Goal: Information Seeking & Learning: Learn about a topic

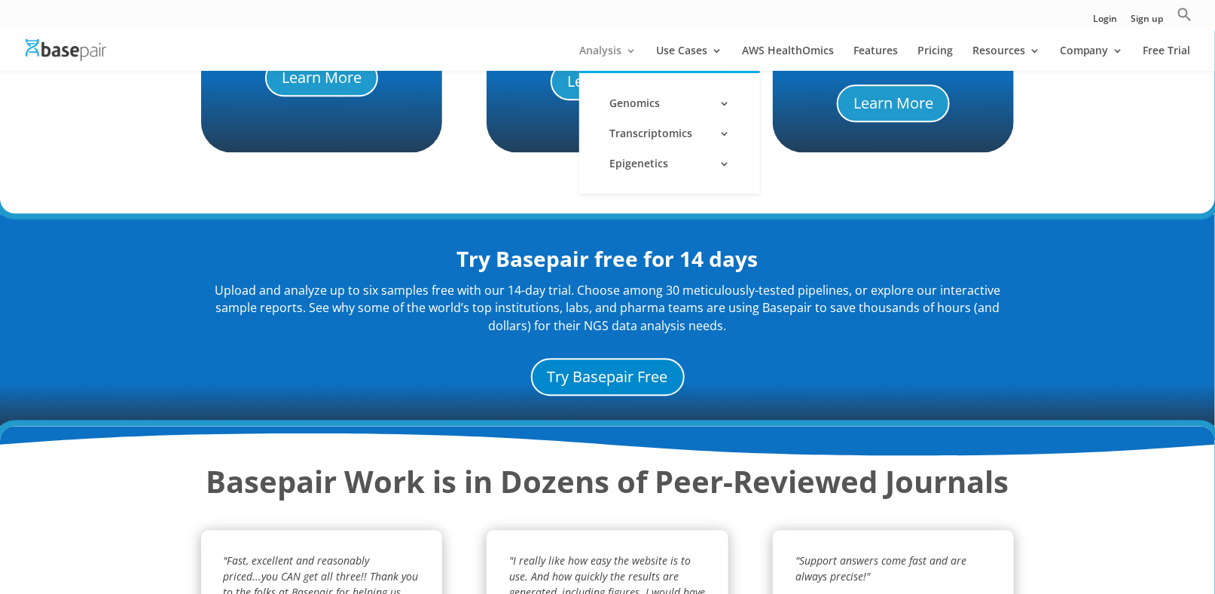
click at [613, 52] on link "Analysis" at bounding box center [607, 58] width 57 height 26
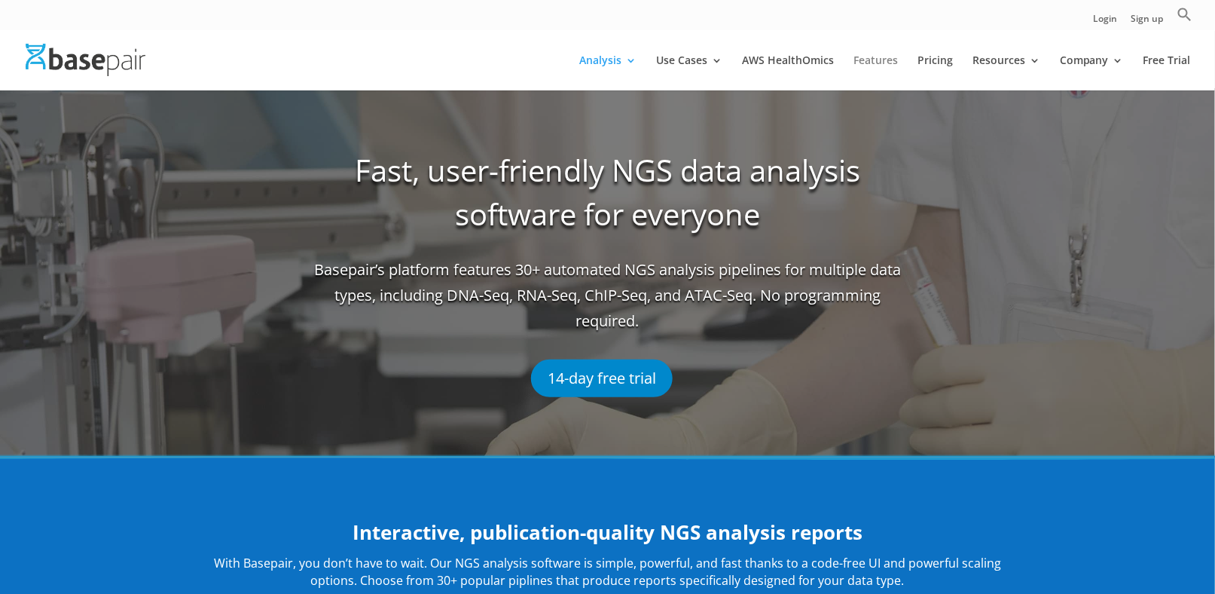
click at [875, 59] on link "Features" at bounding box center [876, 72] width 44 height 35
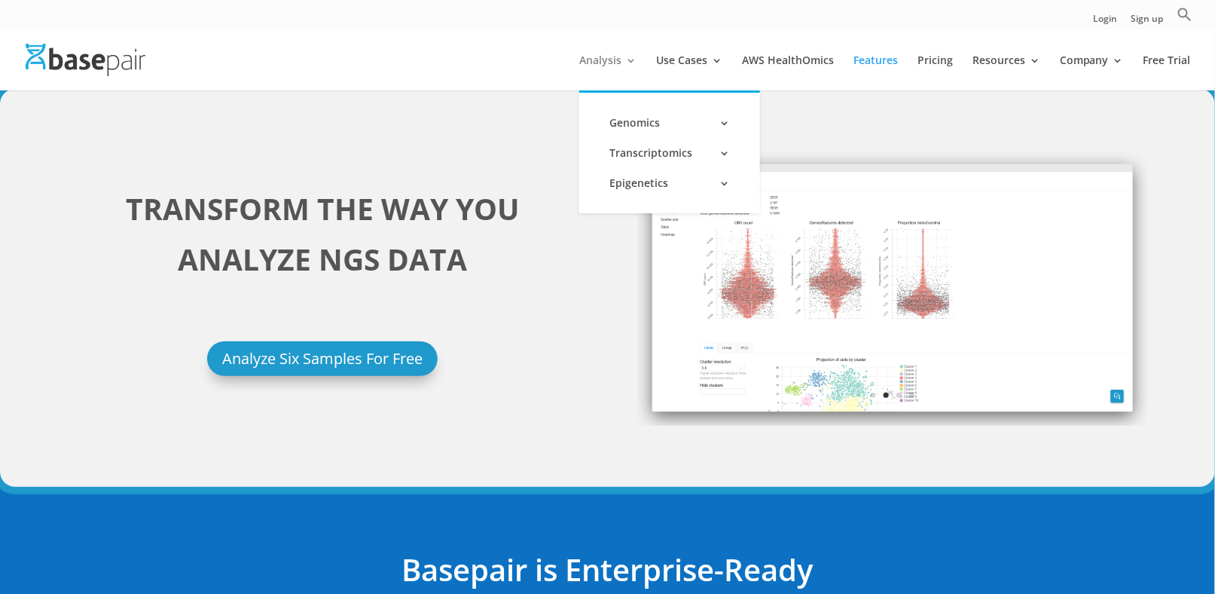
click at [610, 56] on link "Analysis" at bounding box center [607, 72] width 57 height 35
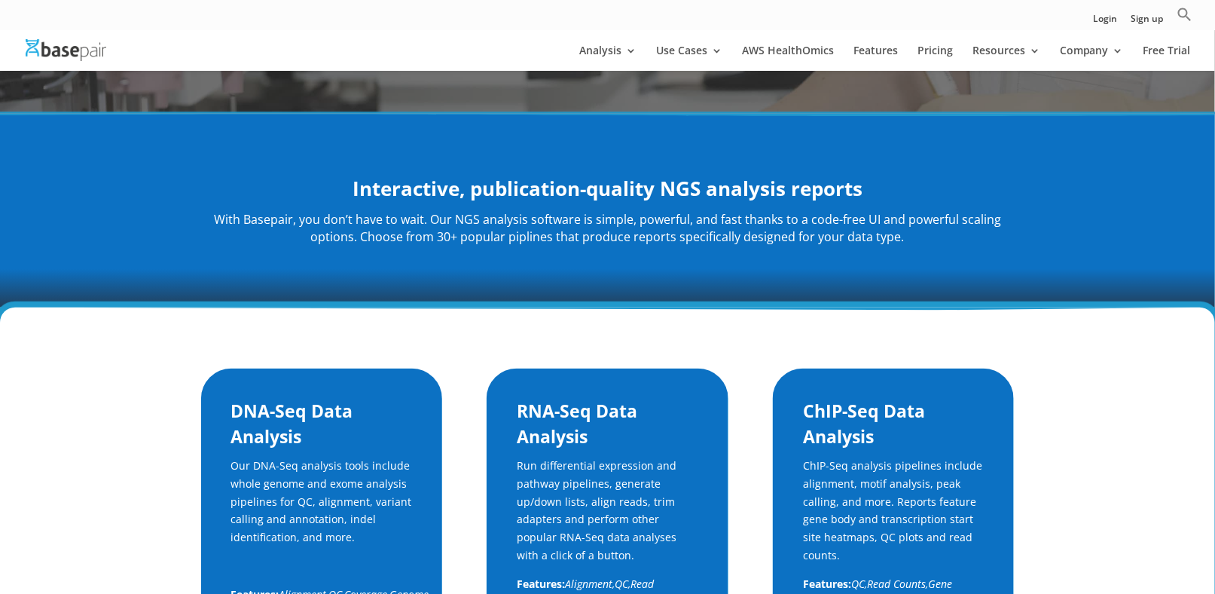
scroll to position [292, 0]
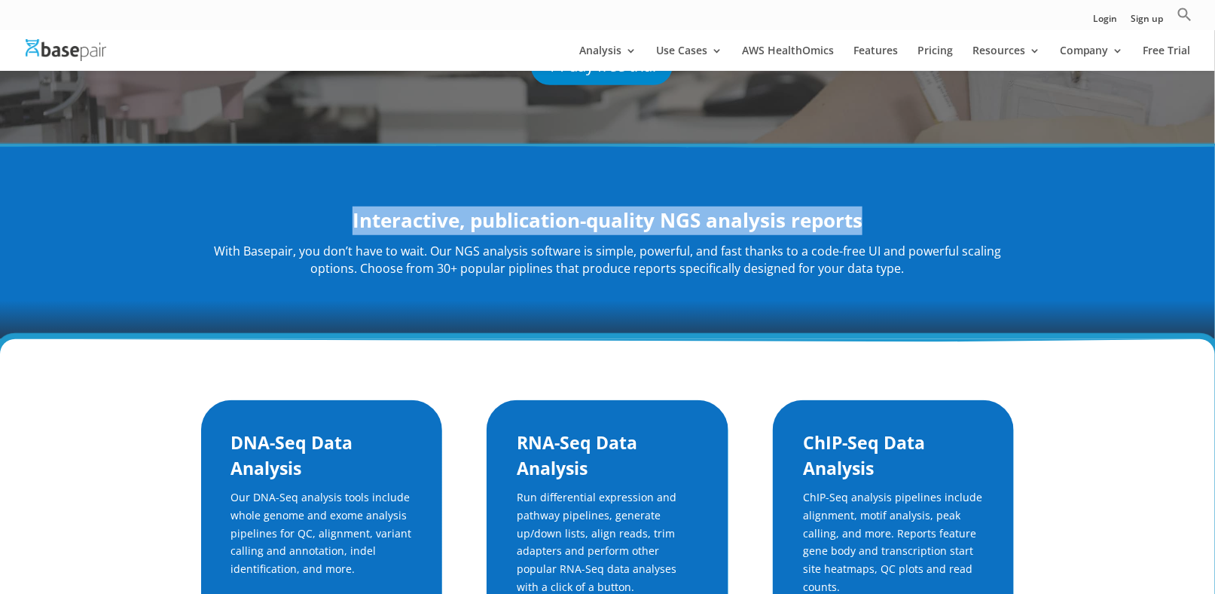
drag, startPoint x: 894, startPoint y: 219, endPoint x: 292, endPoint y: 194, distance: 603.3
click at [292, 194] on div "Interactive, publication-quality NGS analysis reports With Basepair, you don’t …" at bounding box center [608, 242] width 814 height 112
copy strong "Interactive, publication-quality NGS analysis reports"
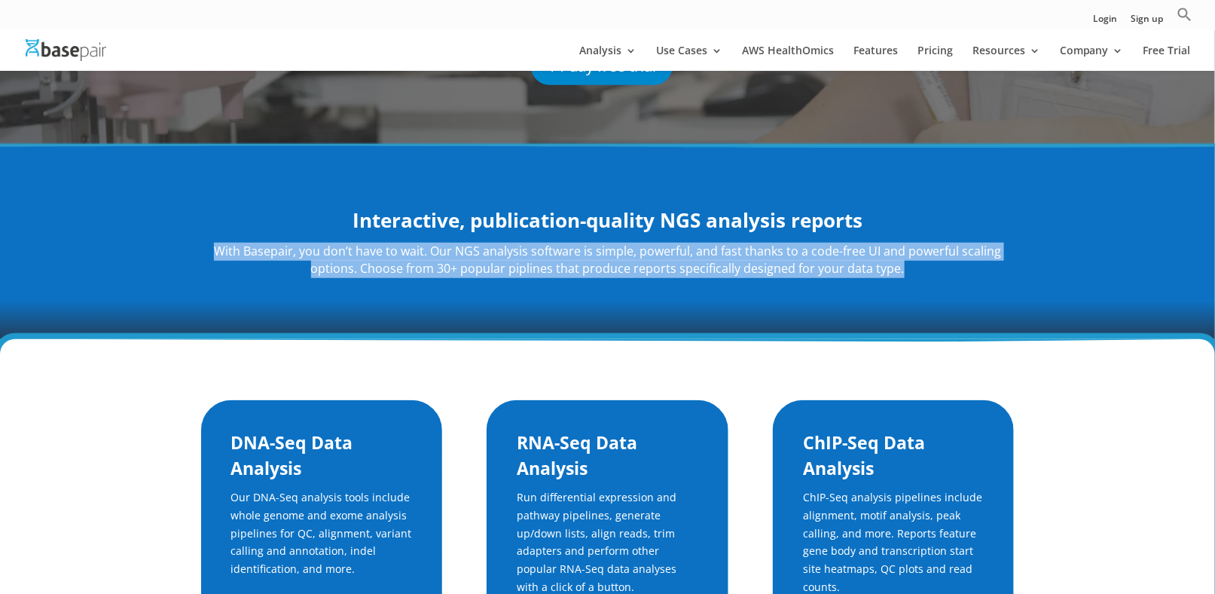
drag, startPoint x: 202, startPoint y: 248, endPoint x: 946, endPoint y: 269, distance: 744.0
click at [946, 269] on p "With Basepair, you don’t have to wait. Our NGS analysis software is simple, pow…" at bounding box center [608, 261] width 814 height 36
copy p "With Basepair, you don’t have to wait. Our NGS analysis software is simple, pow…"
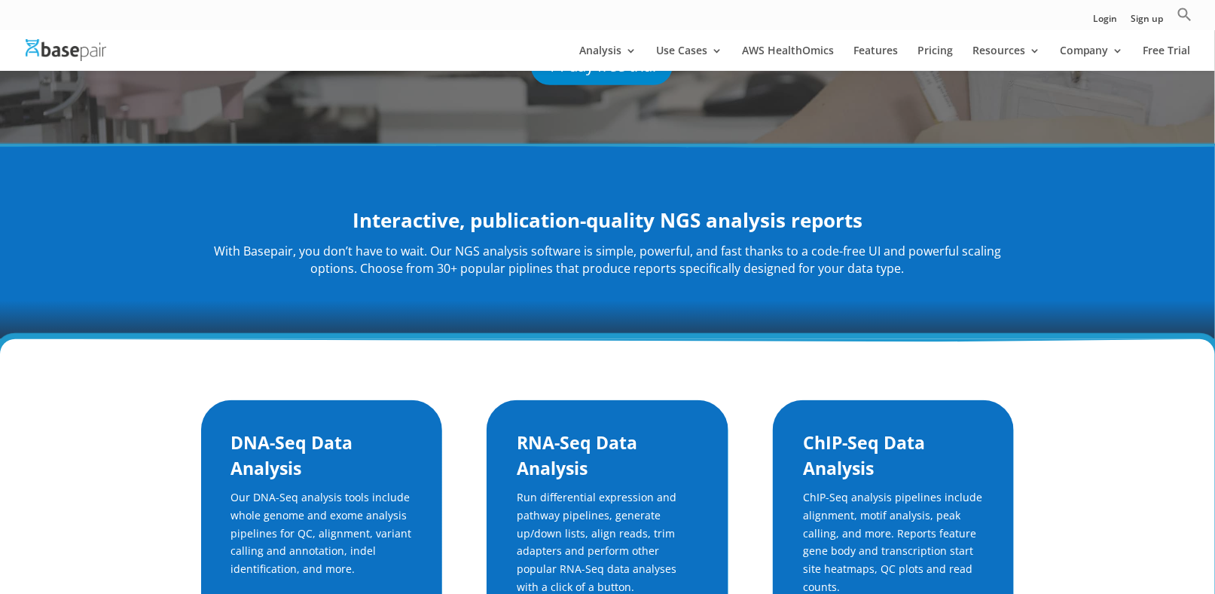
click at [186, 191] on div "Interactive, publication-quality NGS analysis reports With Basepair, you don’t …" at bounding box center [607, 242] width 1215 height 194
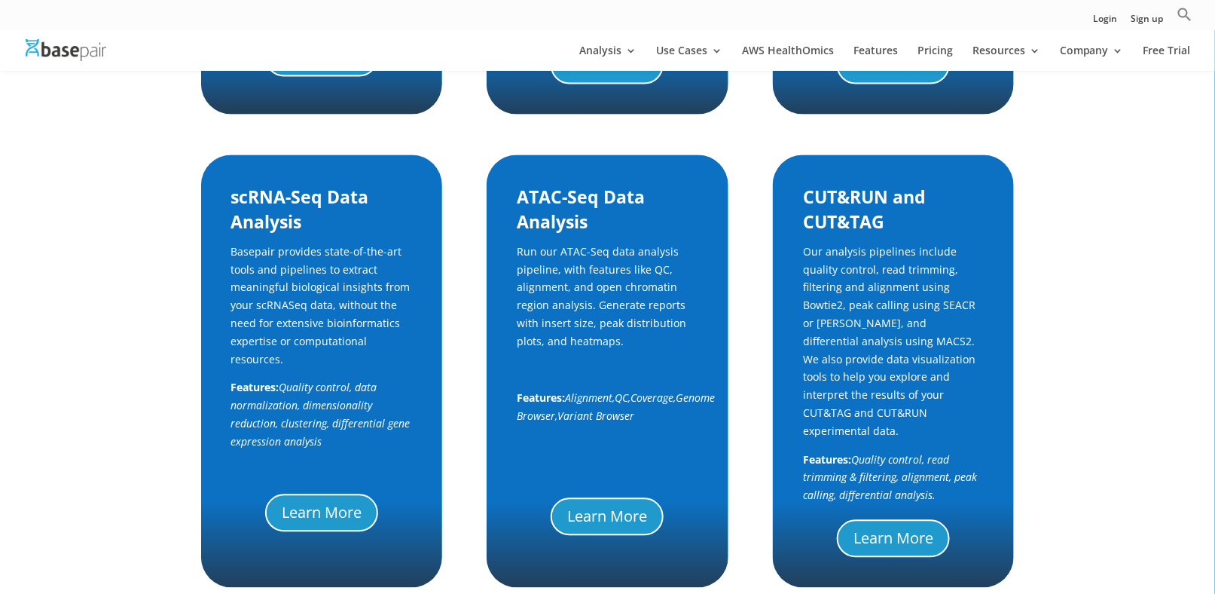
scroll to position [895, 0]
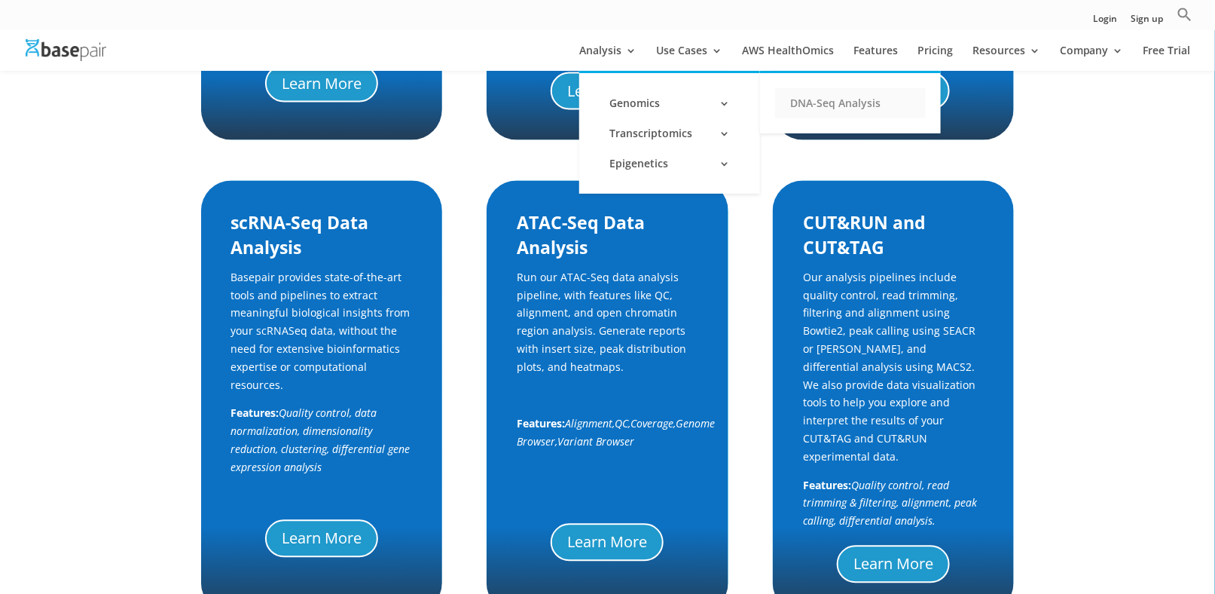
click at [809, 104] on link "DNA-Seq Analysis" at bounding box center [850, 103] width 151 height 30
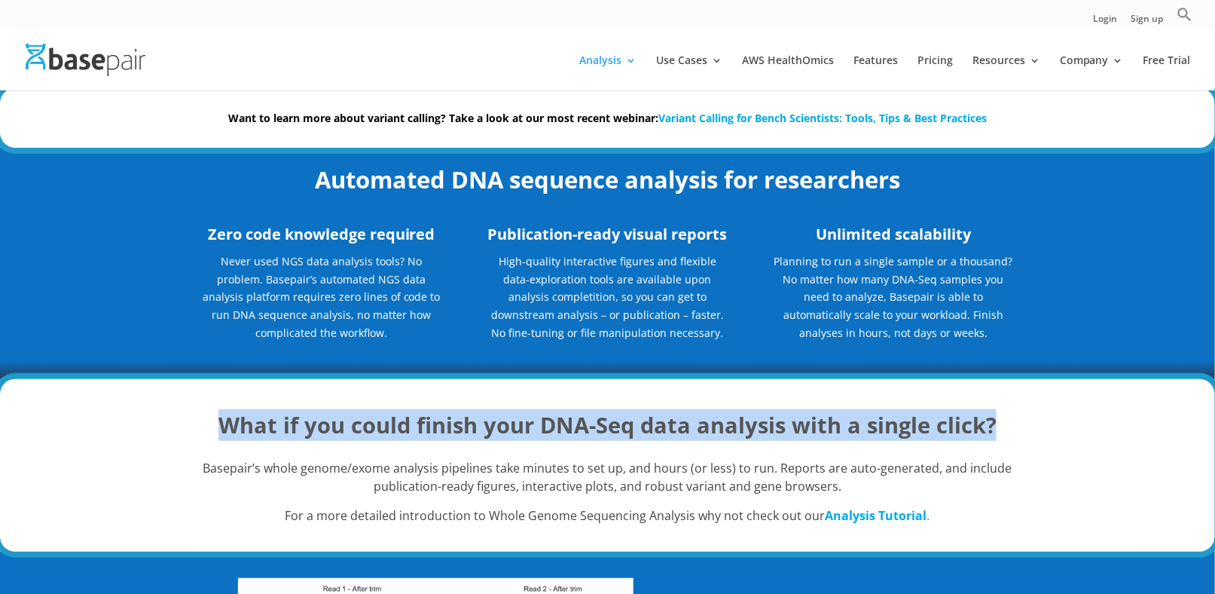
drag, startPoint x: 1001, startPoint y: 420, endPoint x: 159, endPoint y: 407, distance: 842.5
click at [159, 407] on div "What if you could finish your DNA-Seq data analysis with a single click? Basepa…" at bounding box center [607, 465] width 1215 height 173
copy strong "What if you could finish your DNA-Seq data analysis with a single click?"
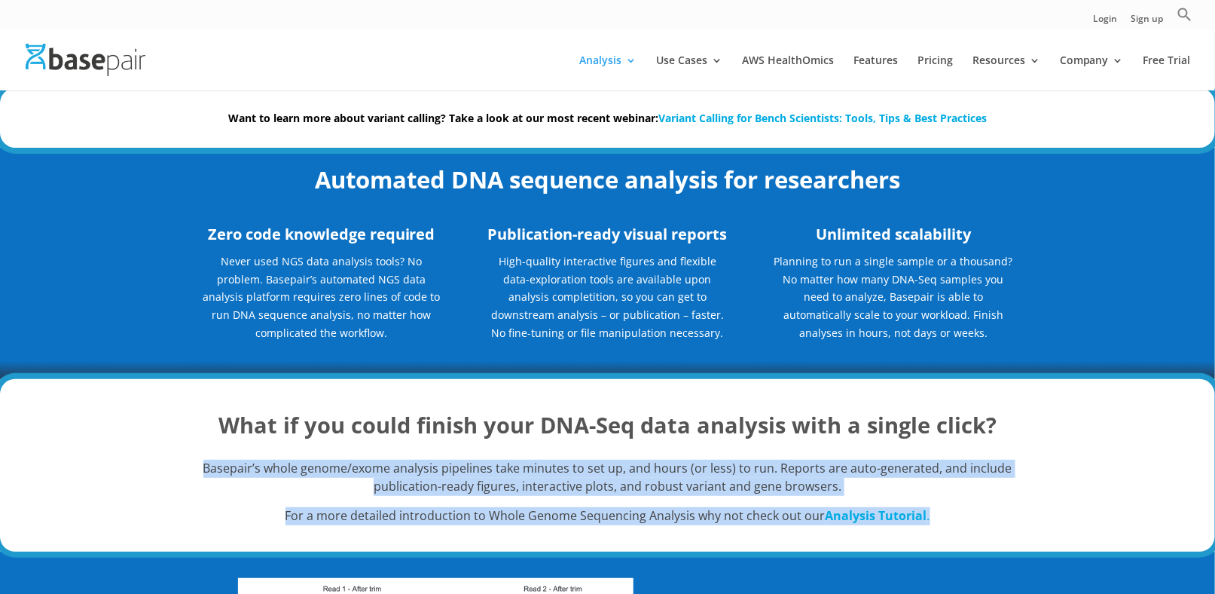
drag, startPoint x: 181, startPoint y: 454, endPoint x: 950, endPoint y: 529, distance: 773.0
click at [950, 529] on div "What if you could finish your DNA-Seq data analysis with a single click? Basepa…" at bounding box center [607, 465] width 1215 height 173
copy div "Basepair’s whole genome/exome analysis pipelines take minutes to set up, and ho…"
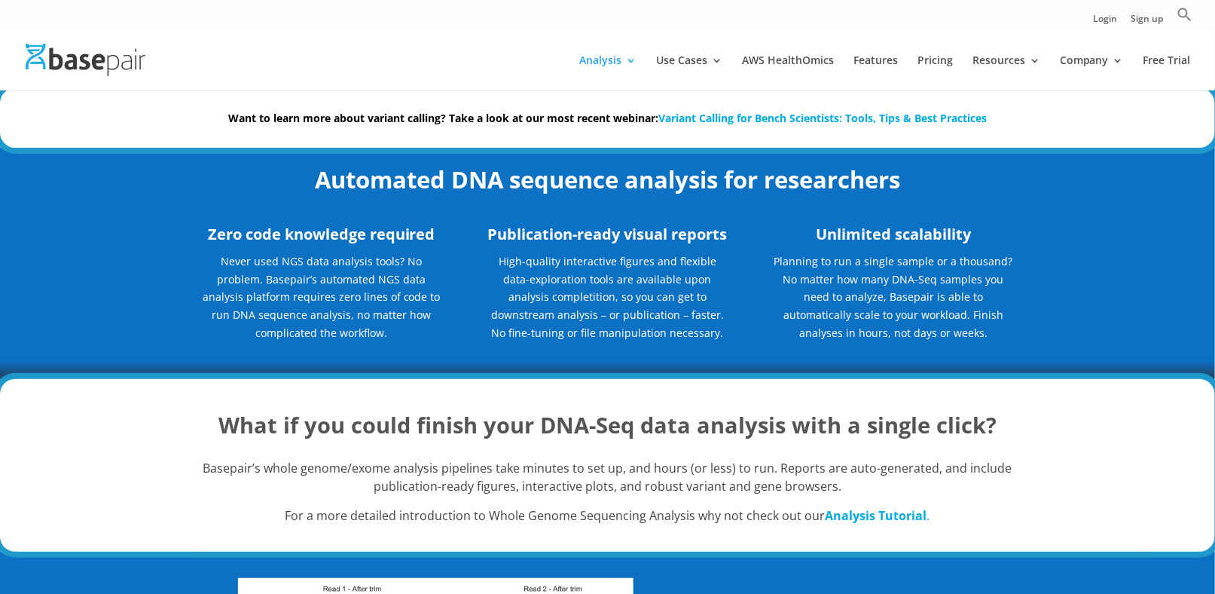
click at [472, 262] on div "Zero code knowledge required Never used NGS data analysis tools? No problem. Ba…" at bounding box center [608, 291] width 814 height 175
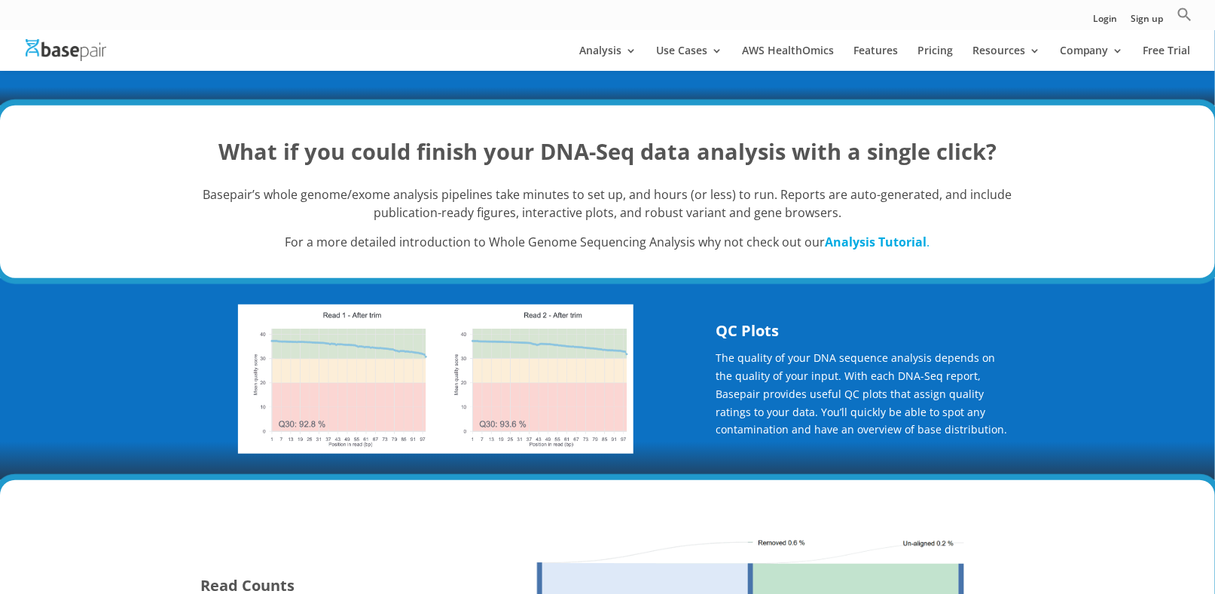
scroll to position [301, 0]
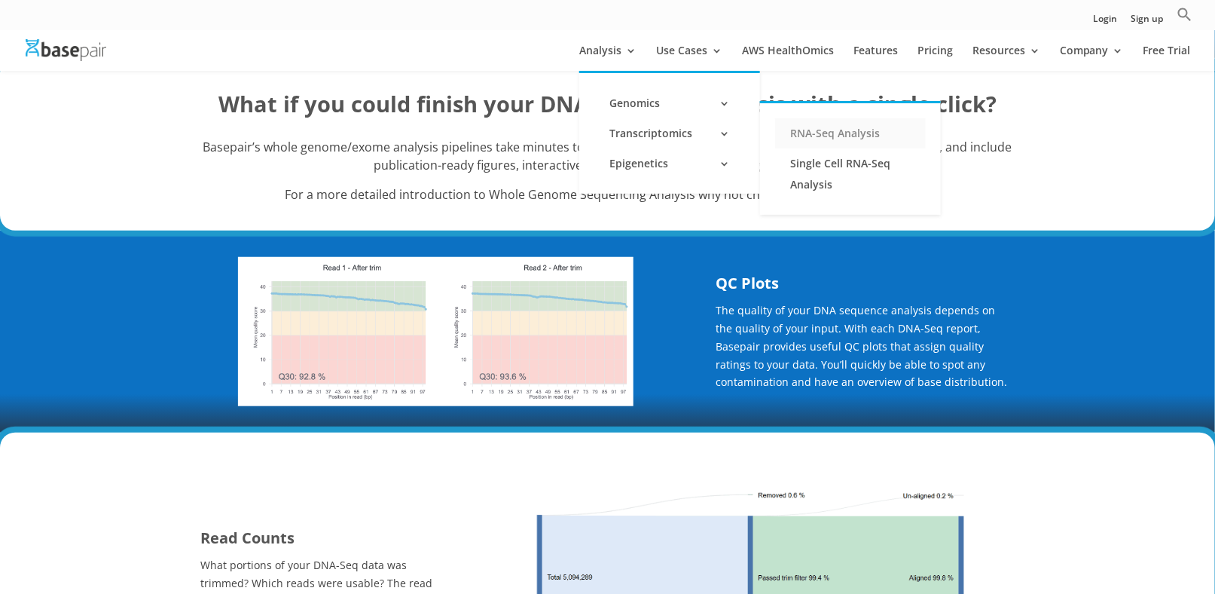
click at [812, 137] on link "RNA-Seq Analysis" at bounding box center [850, 133] width 151 height 30
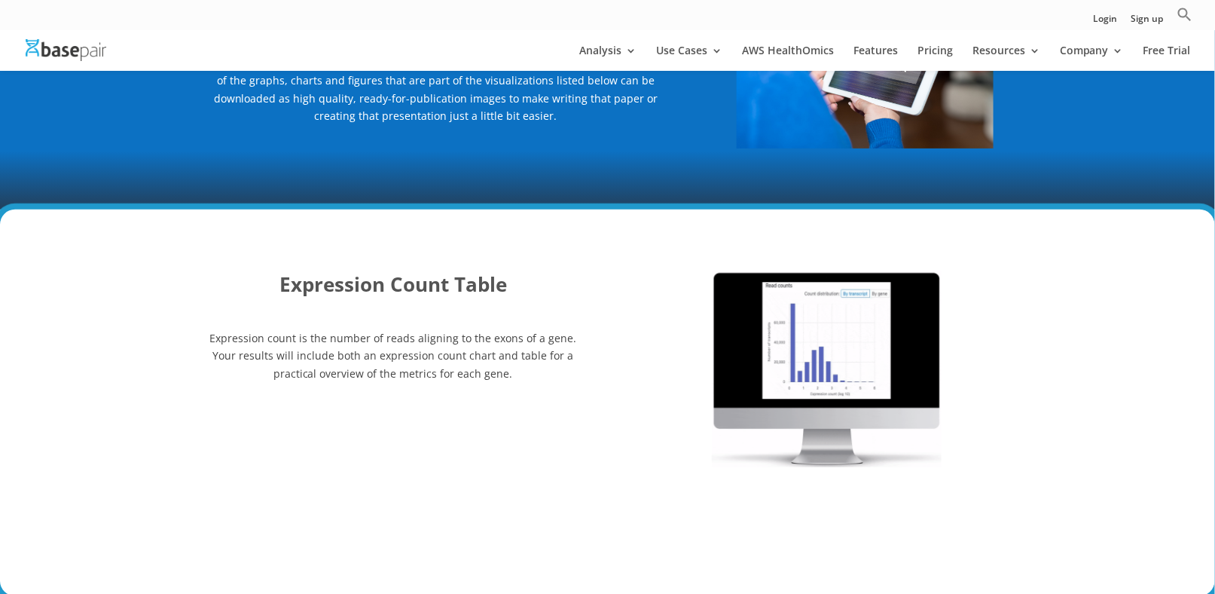
scroll to position [2336, 0]
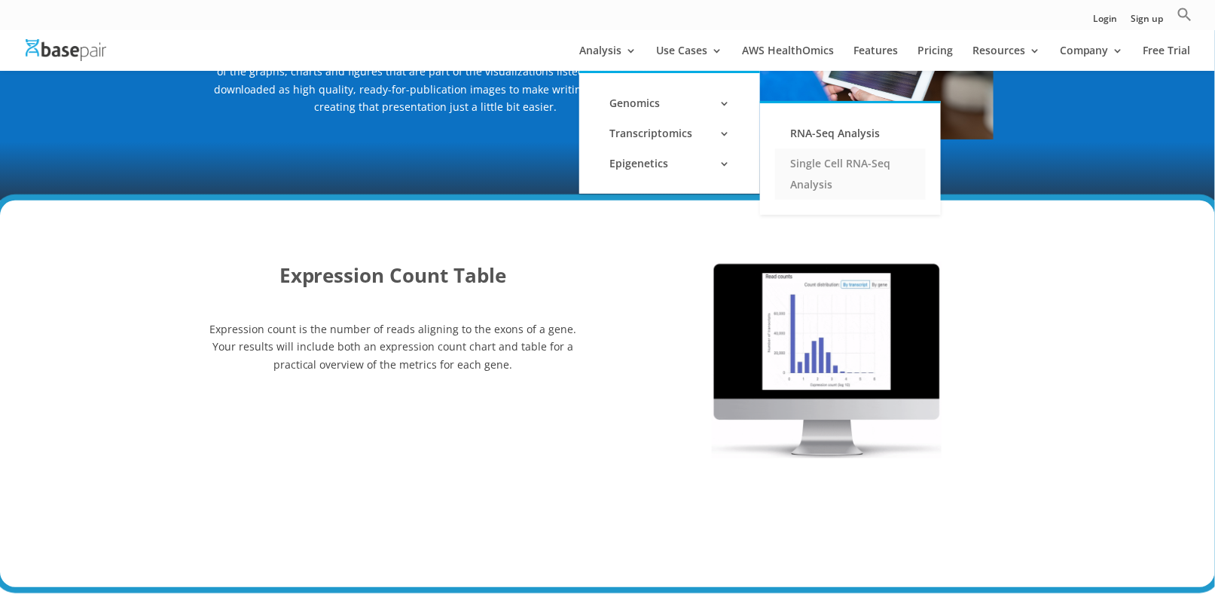
click at [799, 173] on link "Single Cell RNA-Seq Analysis" at bounding box center [850, 173] width 151 height 51
